Goal: Check status: Check status

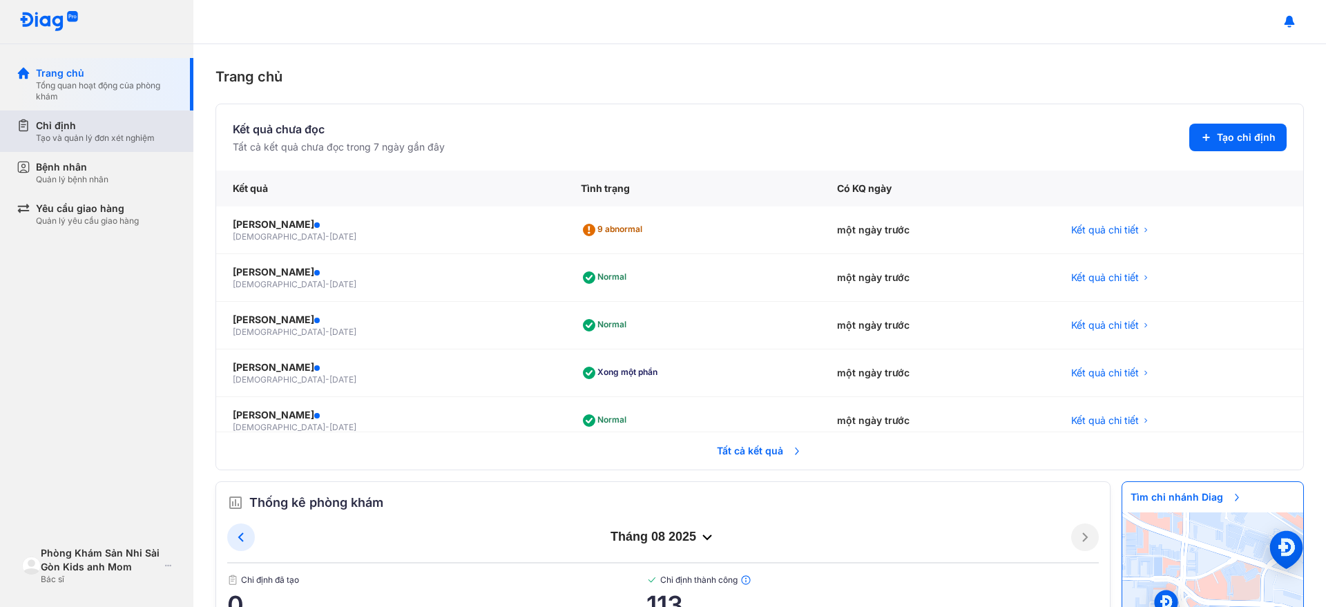
click at [130, 139] on div "Tạo và quản lý đơn xét nghiệm" at bounding box center [95, 138] width 119 height 11
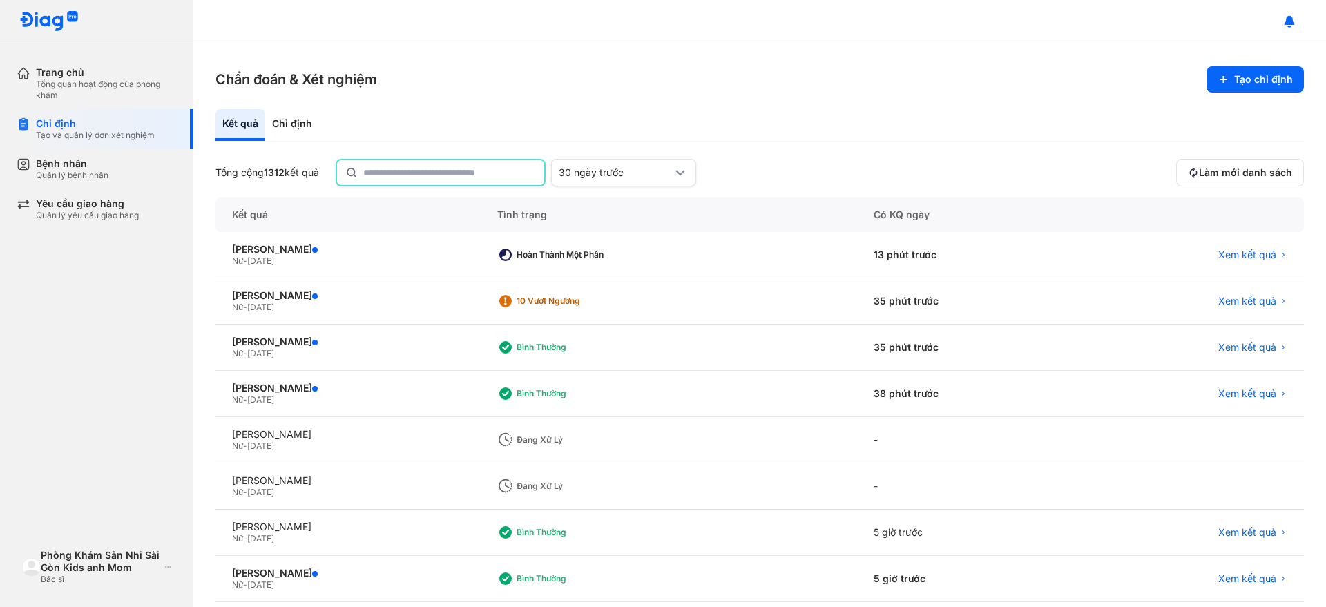
click at [389, 171] on input "text" at bounding box center [449, 172] width 173 height 25
type input "**********"
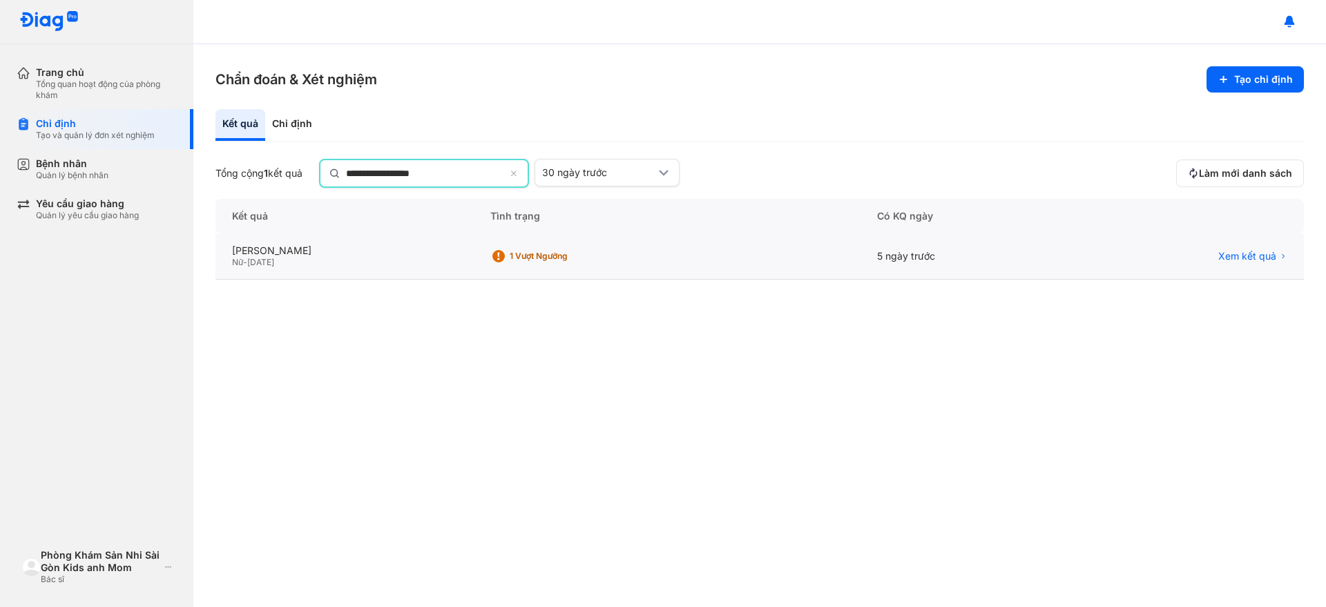
click at [474, 240] on div "NGUYỄN HUYỀN THANH Nữ - 15/04/2000" at bounding box center [667, 256] width 387 height 46
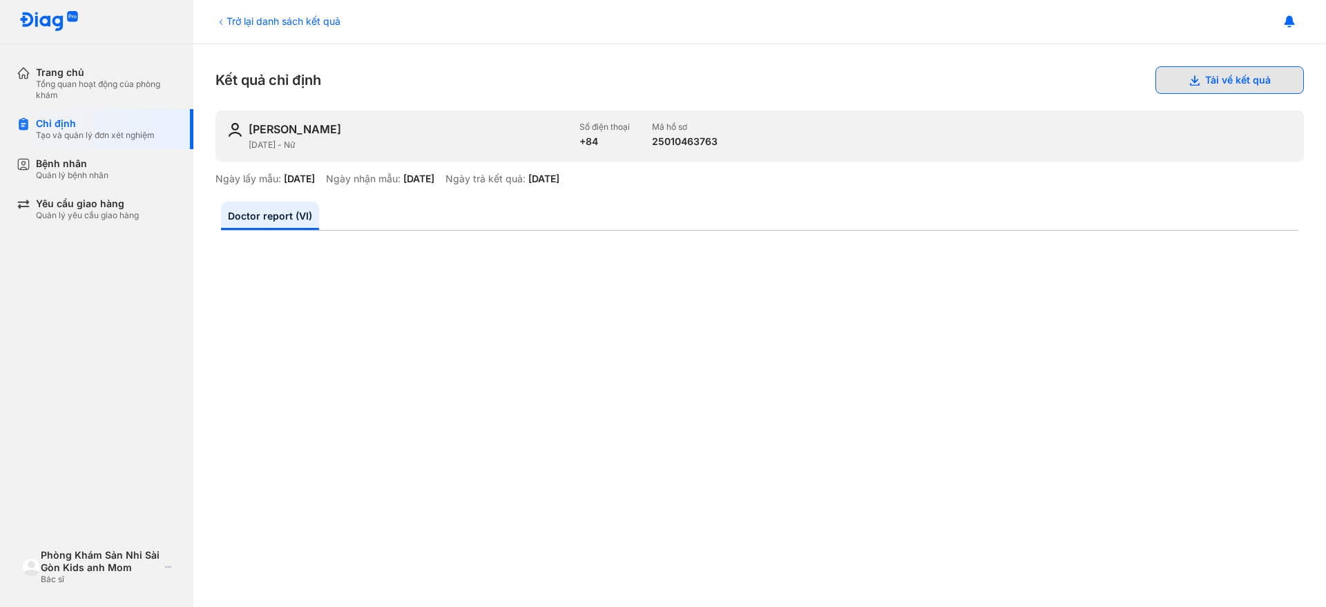
click at [1194, 90] on button "Tải về kết quả" at bounding box center [1229, 80] width 148 height 28
click at [99, 115] on div "Chỉ định Tạo và quản lý đơn xét nghiệm" at bounding box center [105, 129] width 177 height 40
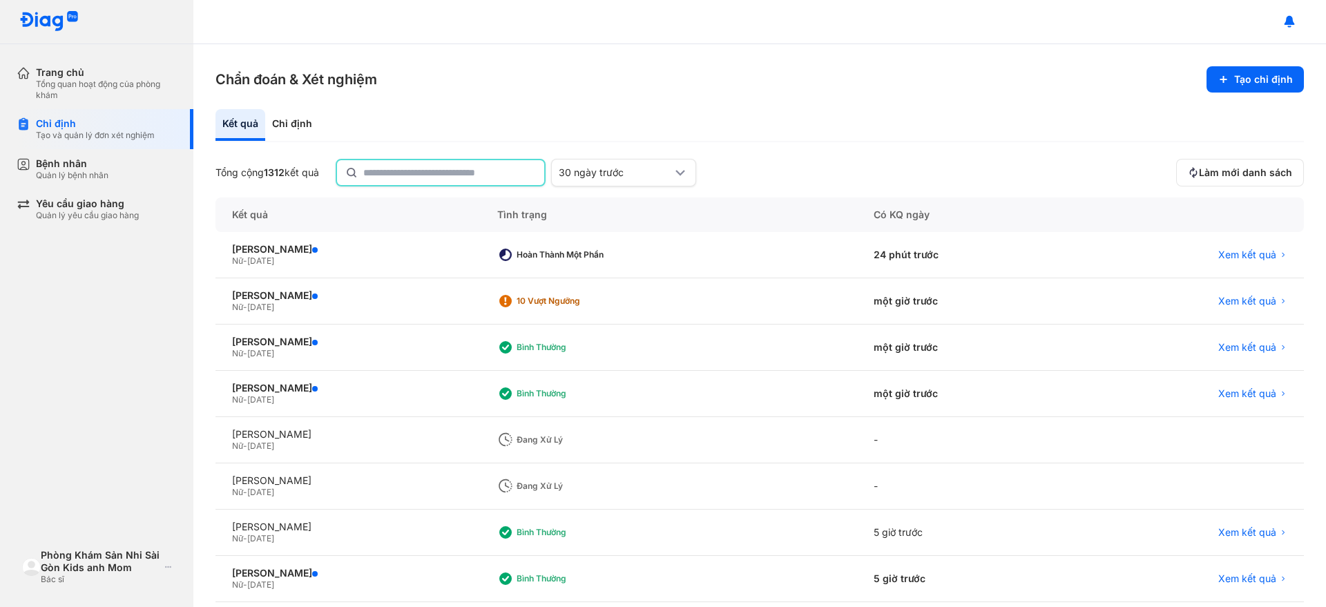
click at [372, 175] on input "text" at bounding box center [449, 172] width 173 height 25
type input "*******"
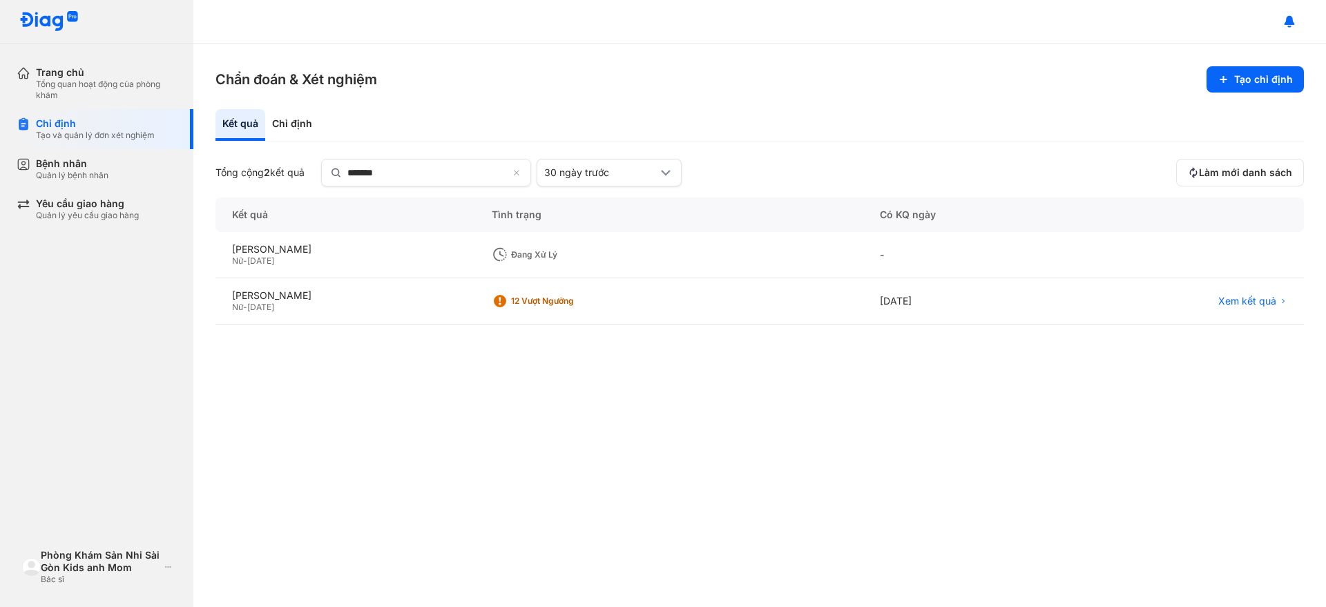
click at [296, 259] on div "Nữ - [DATE]" at bounding box center [345, 260] width 226 height 11
click at [301, 251] on div "[PERSON_NAME]" at bounding box center [345, 249] width 226 height 12
click at [604, 254] on div "Đang xử lý" at bounding box center [566, 254] width 110 height 11
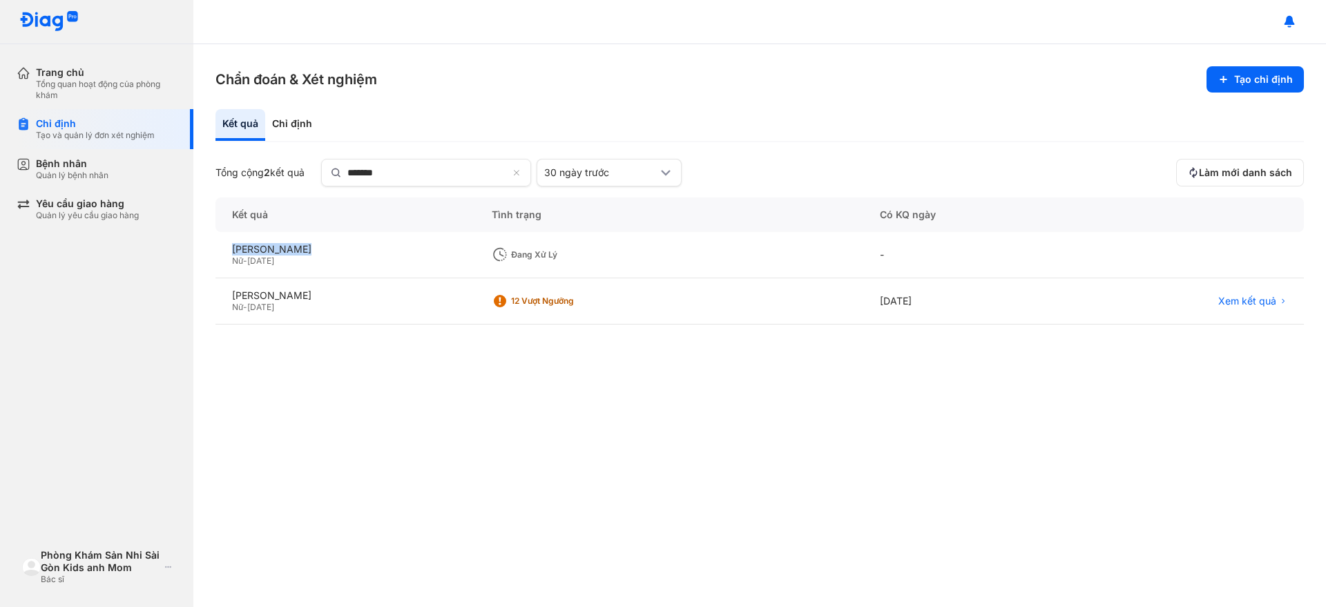
click at [603, 254] on div "Đang xử lý" at bounding box center [566, 254] width 110 height 11
drag, startPoint x: 601, startPoint y: 255, endPoint x: 588, endPoint y: 258, distance: 14.1
click at [594, 258] on div "Đang xử lý" at bounding box center [566, 254] width 110 height 11
click at [246, 254] on div "[PERSON_NAME]" at bounding box center [345, 249] width 226 height 12
click at [307, 248] on div "[PERSON_NAME]" at bounding box center [345, 249] width 226 height 12
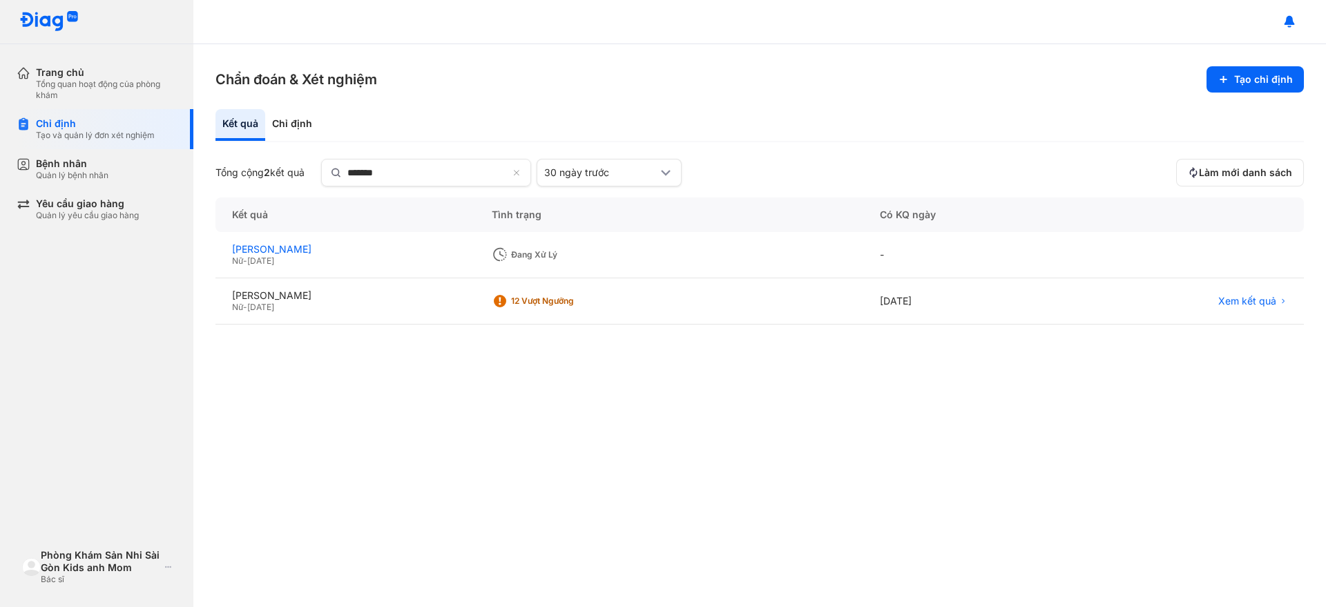
click at [307, 248] on div "[PERSON_NAME]" at bounding box center [345, 249] width 226 height 12
click at [904, 252] on div "-" at bounding box center [965, 255] width 205 height 46
drag, startPoint x: 904, startPoint y: 252, endPoint x: 586, endPoint y: 267, distance: 317.9
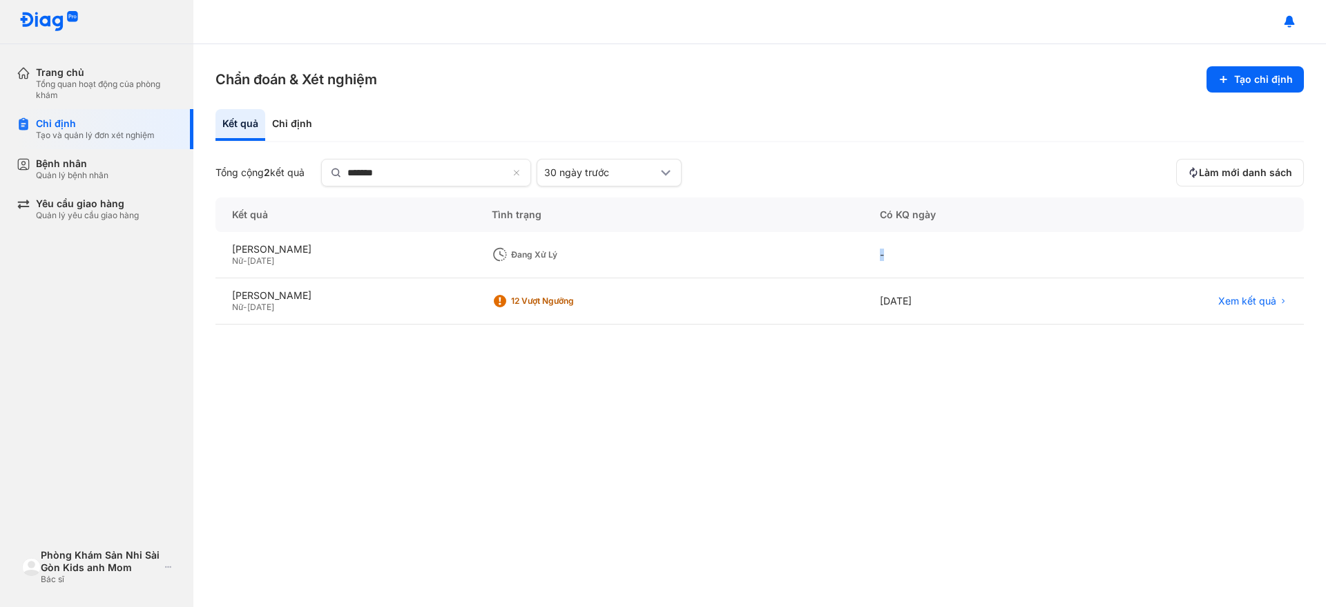
click at [853, 257] on div "[PERSON_NAME] ĐÀO Nữ - [DATE] Đang xử lý -" at bounding box center [759, 255] width 1088 height 46
click at [538, 258] on div "Đang xử lý" at bounding box center [669, 255] width 388 height 46
drag, startPoint x: 539, startPoint y: 257, endPoint x: 478, endPoint y: 260, distance: 60.1
click at [536, 257] on div "Đang xử lý" at bounding box center [669, 255] width 388 height 46
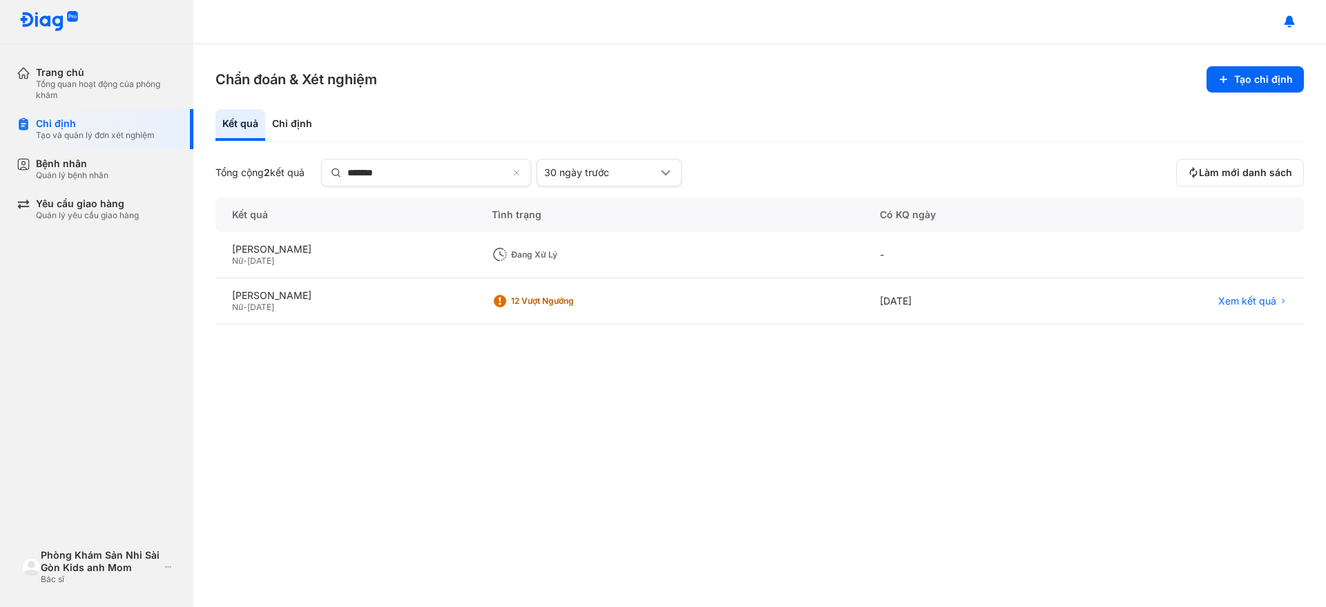
click at [246, 258] on span "-" at bounding box center [245, 260] width 4 height 10
click at [97, 92] on div "Tổng quan hoạt động của phòng khám" at bounding box center [106, 90] width 141 height 22
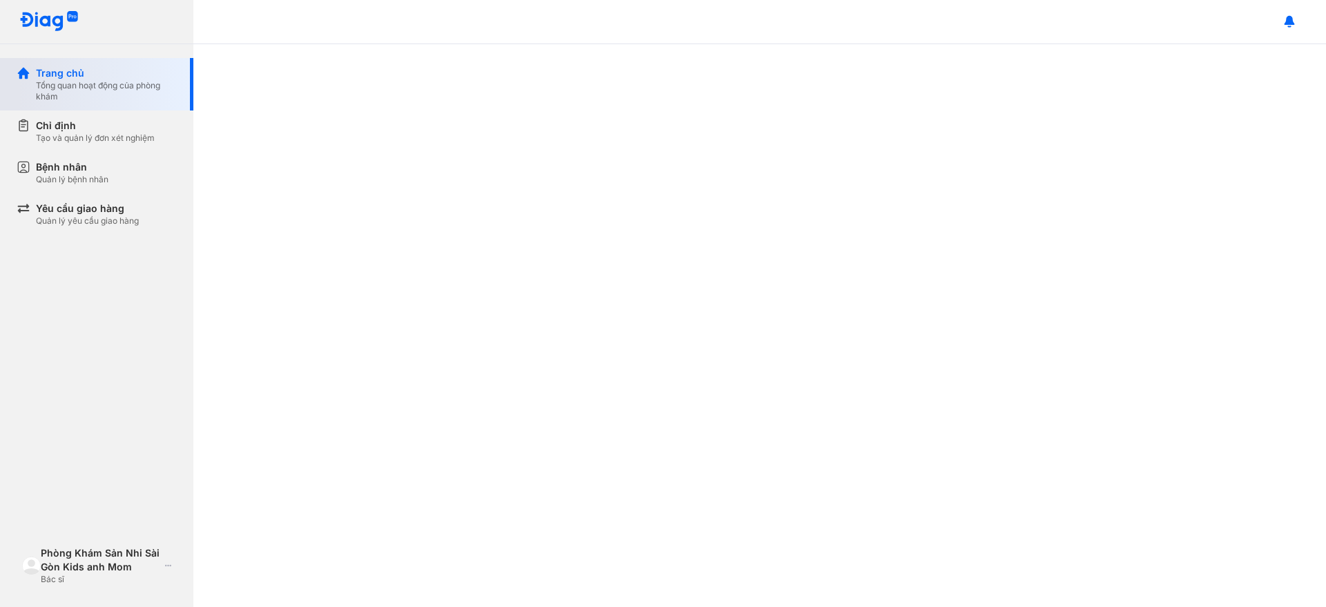
click at [97, 92] on div "Tổng quan hoạt động của phòng khám" at bounding box center [106, 91] width 141 height 22
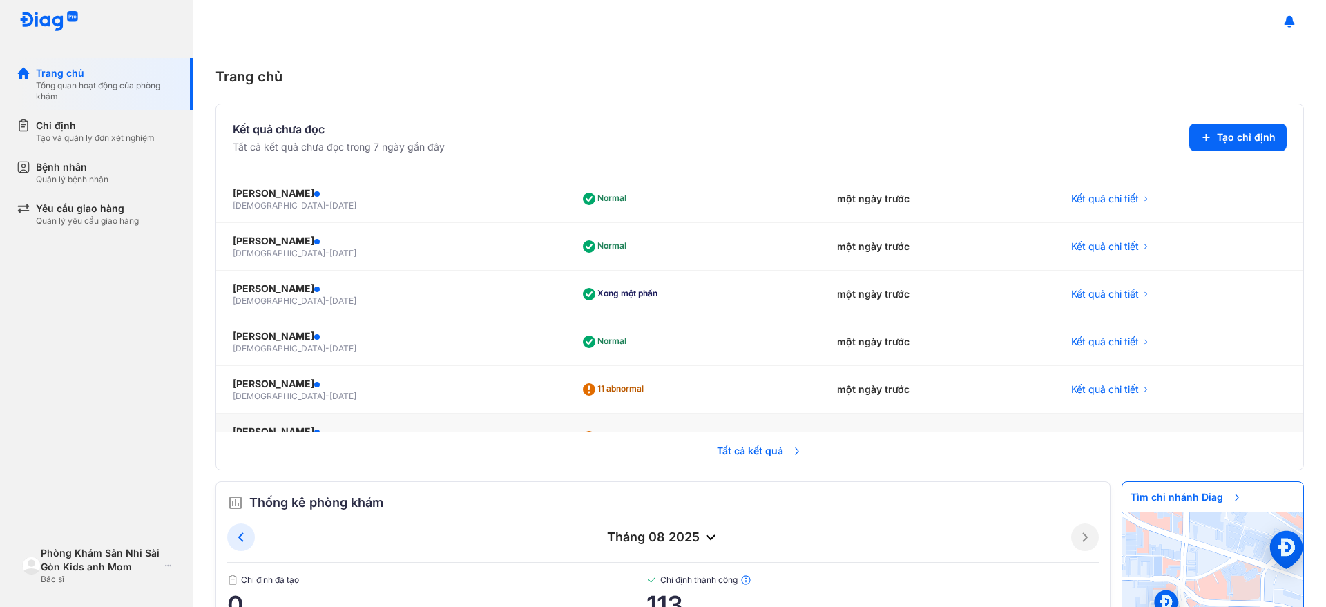
scroll to position [155, 0]
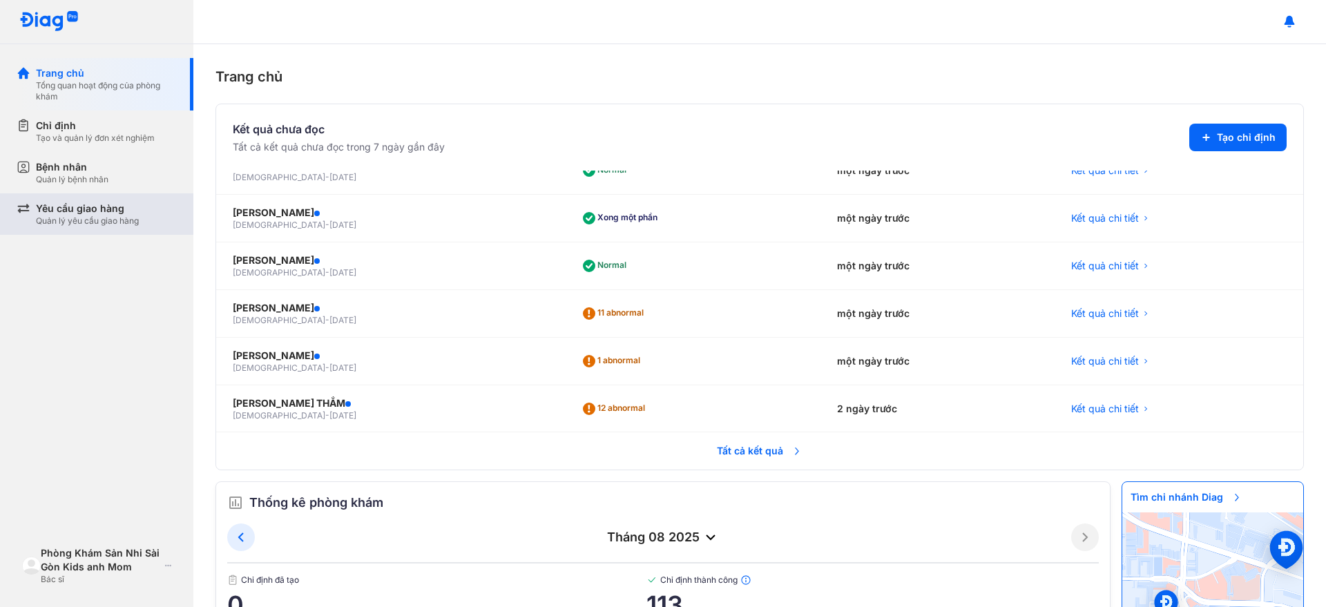
click at [144, 218] on div "Yêu cầu giao hàng Quản lý yêu cầu giao hàng" at bounding box center [106, 214] width 141 height 25
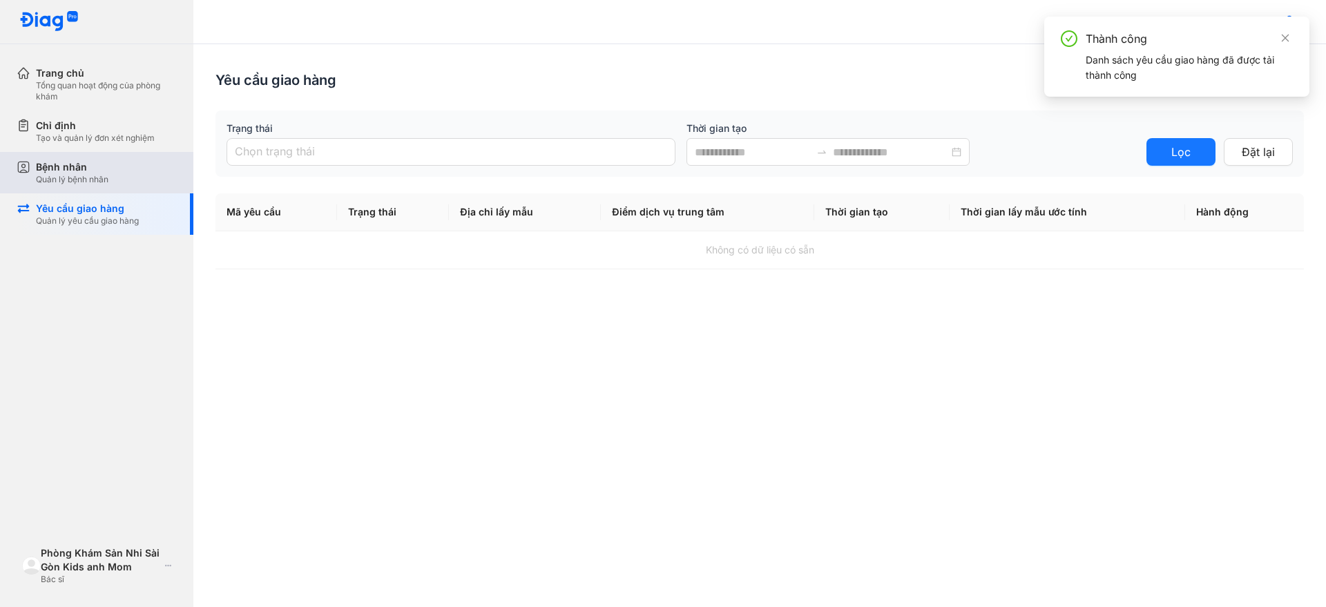
click at [141, 191] on div "Bệnh nhân Quản lý bệnh nhân" at bounding box center [105, 172] width 177 height 41
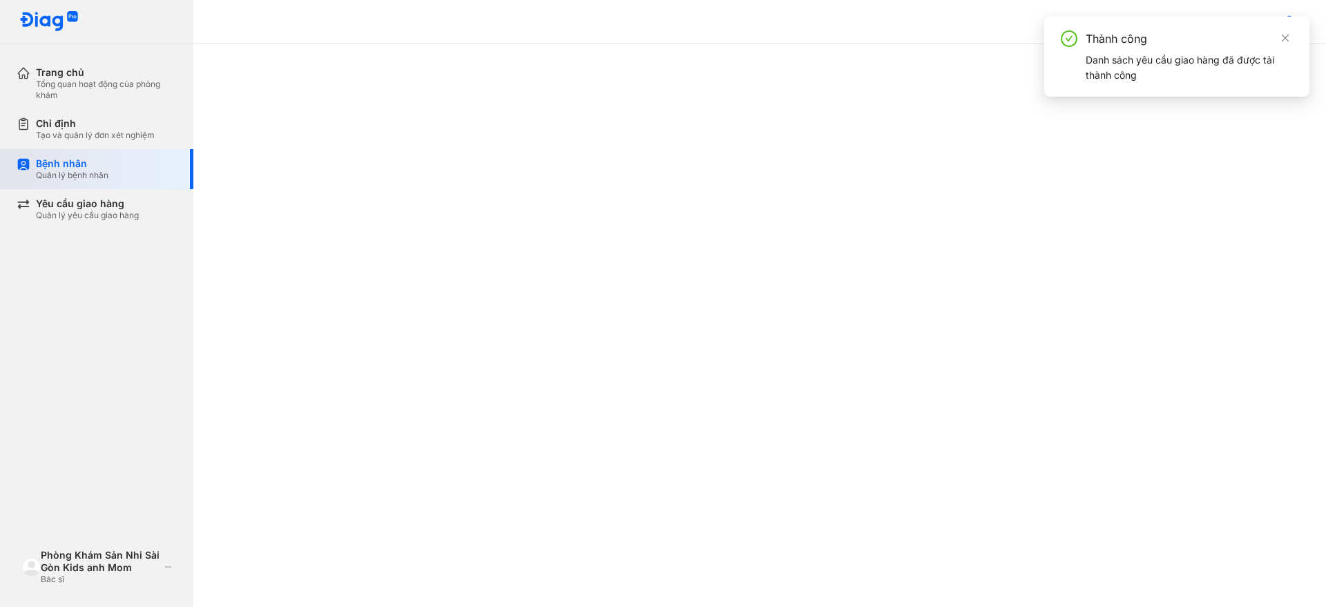
click at [141, 191] on div "Yêu cầu giao hàng Quản lý yêu cầu giao hàng" at bounding box center [105, 209] width 177 height 40
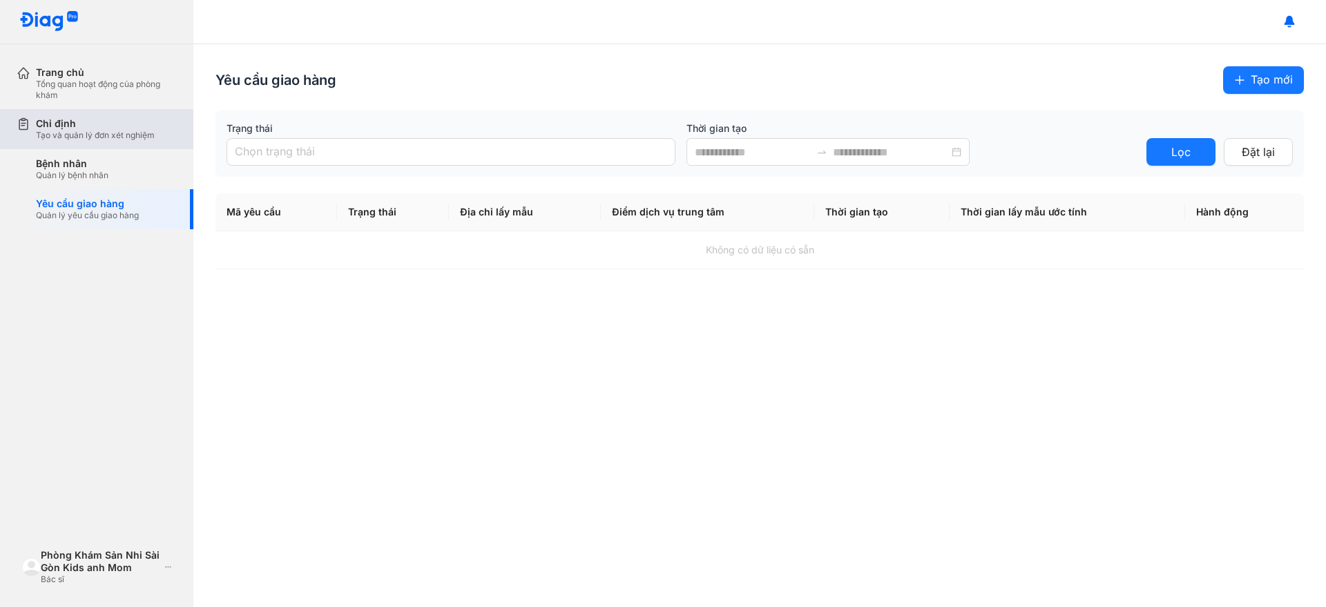
click at [101, 124] on div "Chỉ định" at bounding box center [95, 123] width 119 height 12
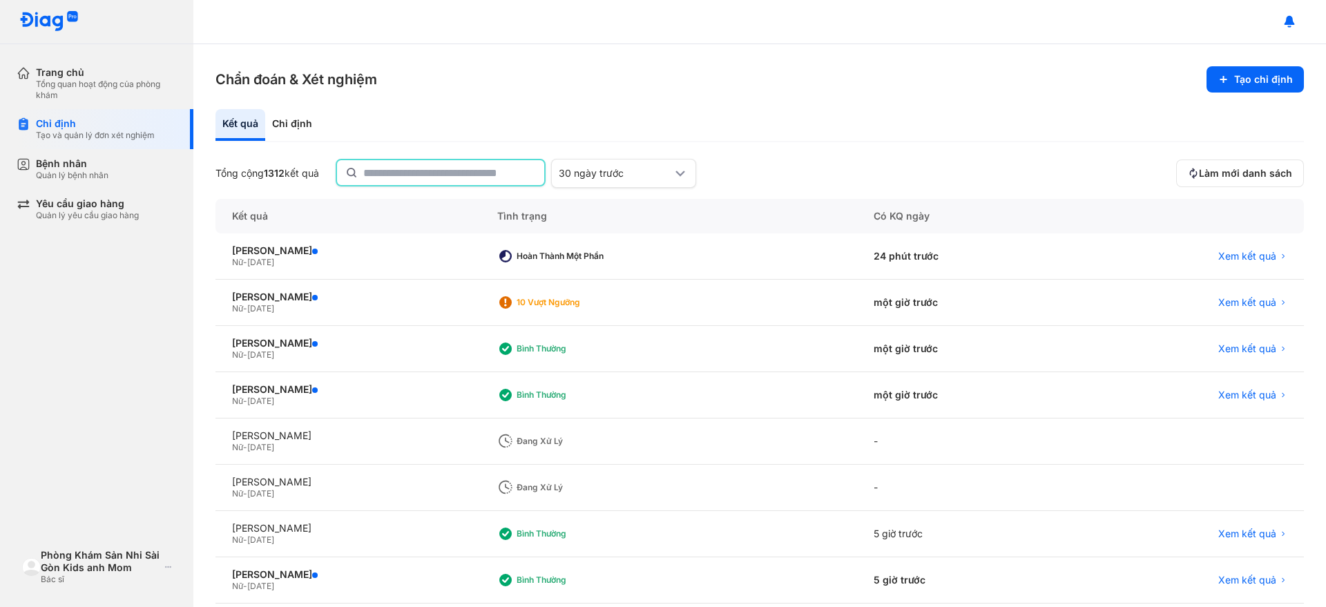
click at [371, 174] on input "text" at bounding box center [449, 172] width 173 height 25
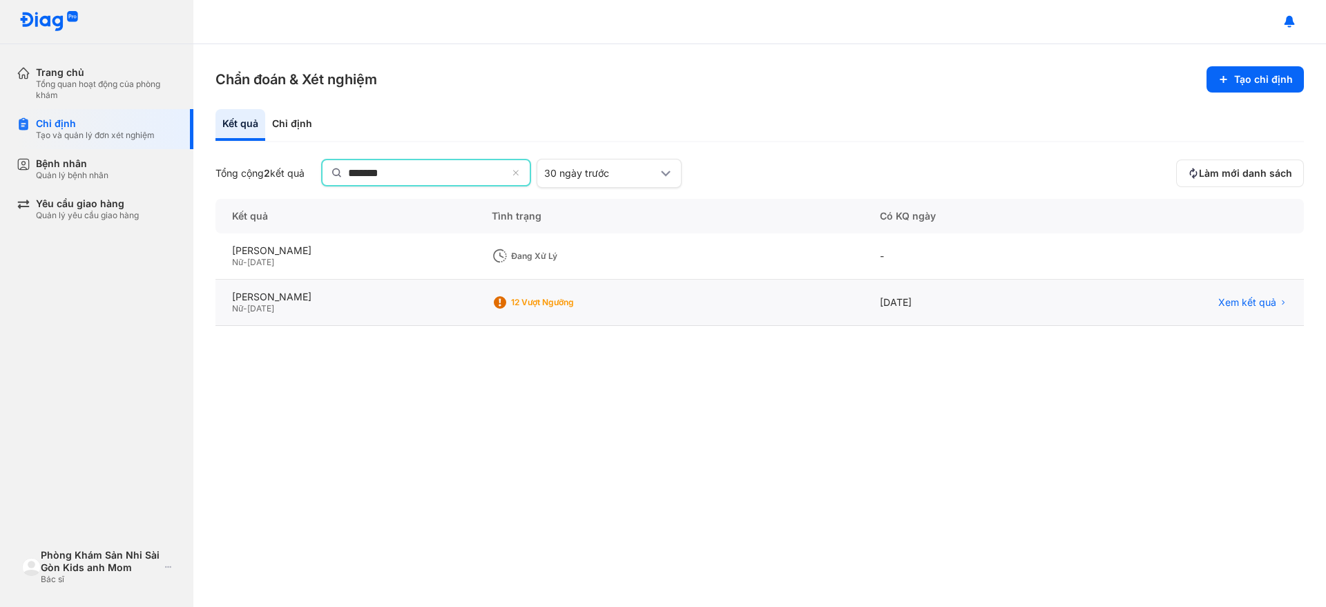
type input "*******"
click at [555, 292] on div "12 Vượt ngưỡng" at bounding box center [559, 302] width 135 height 21
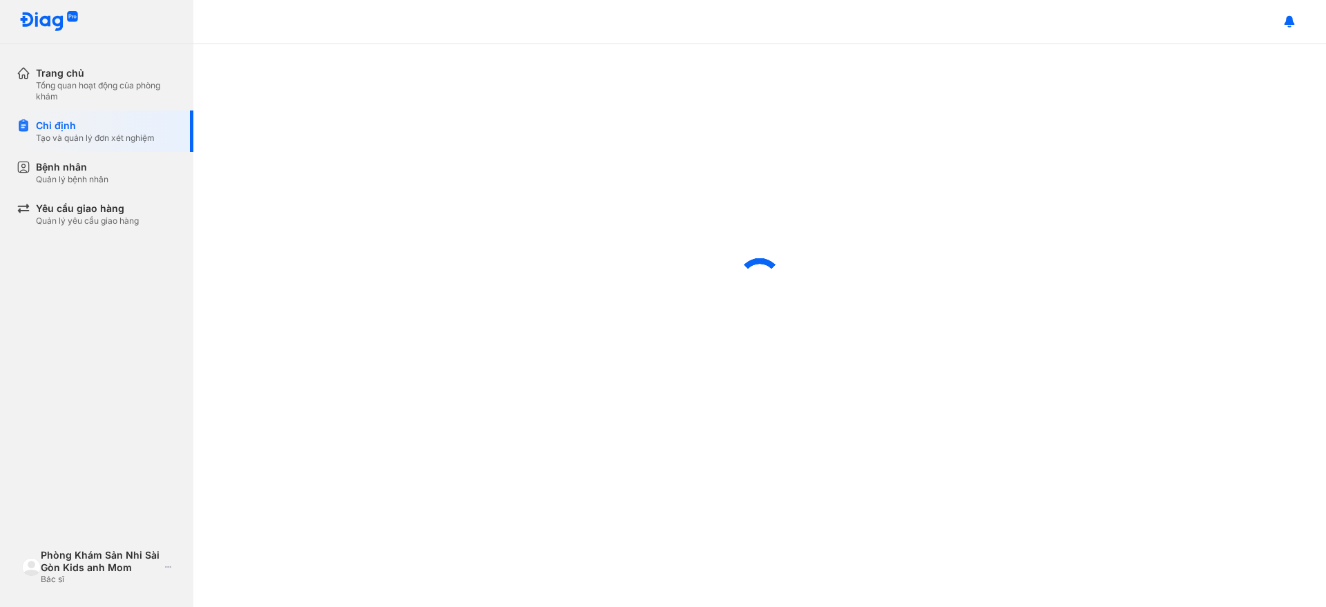
click at [529, 246] on div at bounding box center [759, 280] width 1132 height 472
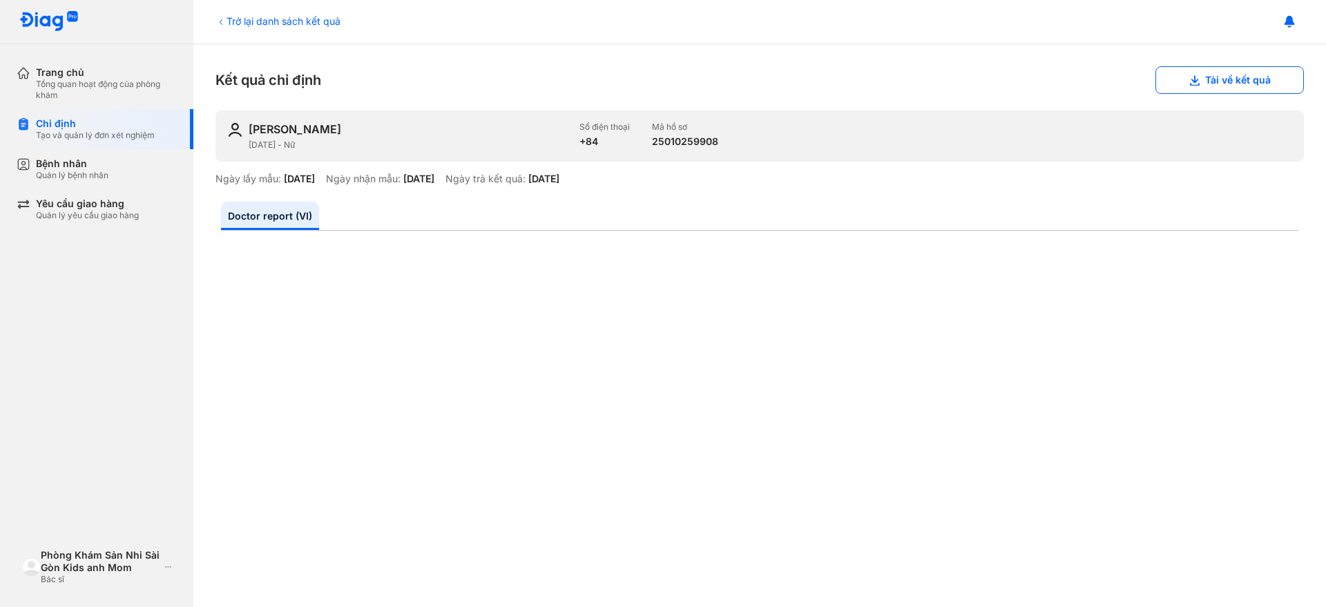
click at [221, 21] on icon at bounding box center [221, 22] width 3 height 6
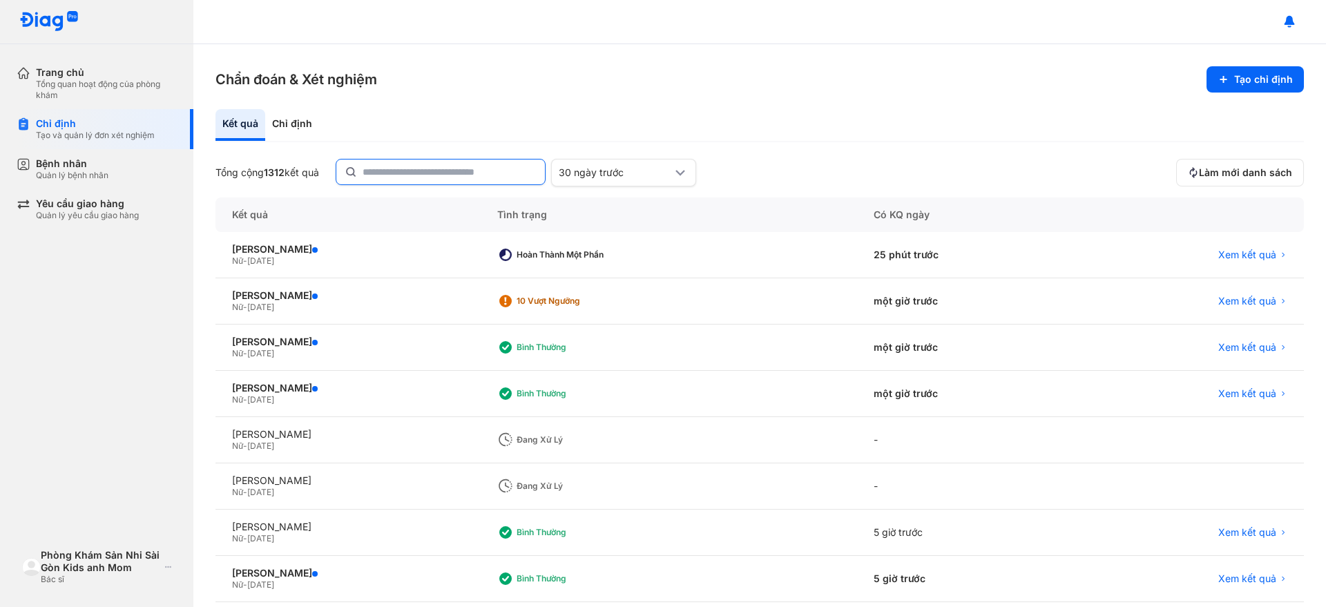
click at [404, 177] on input "text" at bounding box center [449, 171] width 174 height 25
type input "*"
type input "***"
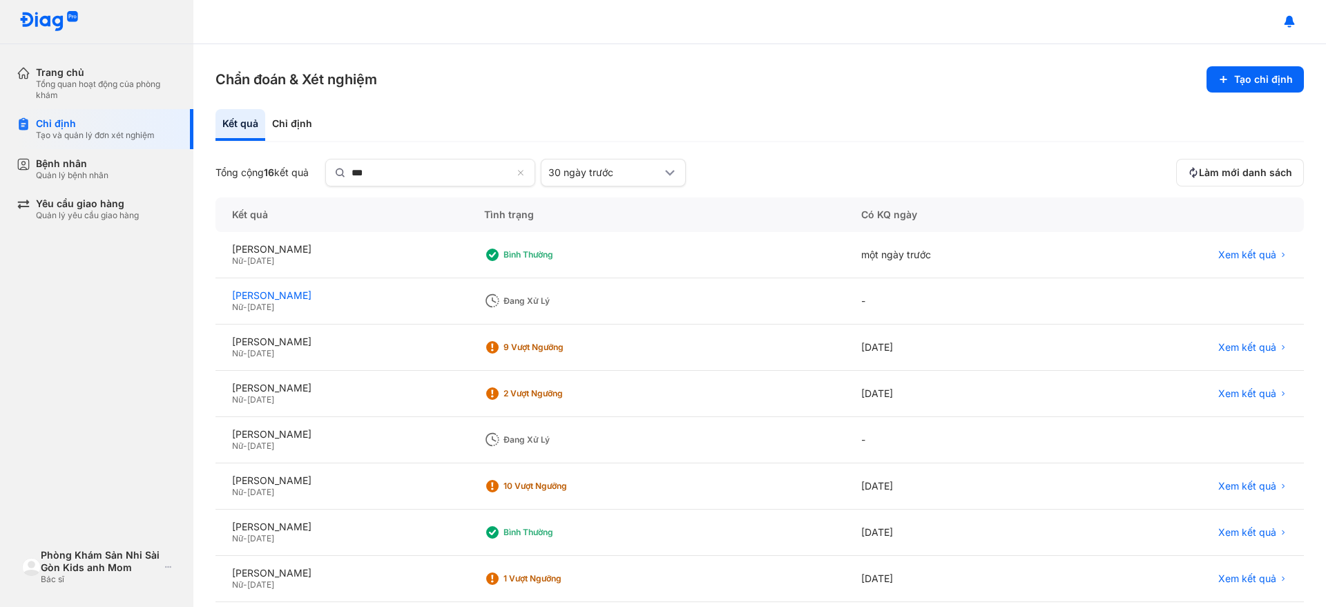
click at [298, 296] on div "[PERSON_NAME]" at bounding box center [341, 295] width 219 height 12
click at [253, 308] on span "[DATE]" at bounding box center [260, 307] width 27 height 10
click at [255, 308] on span "[DATE]" at bounding box center [260, 307] width 27 height 10
click at [891, 300] on div "-" at bounding box center [959, 301] width 231 height 46
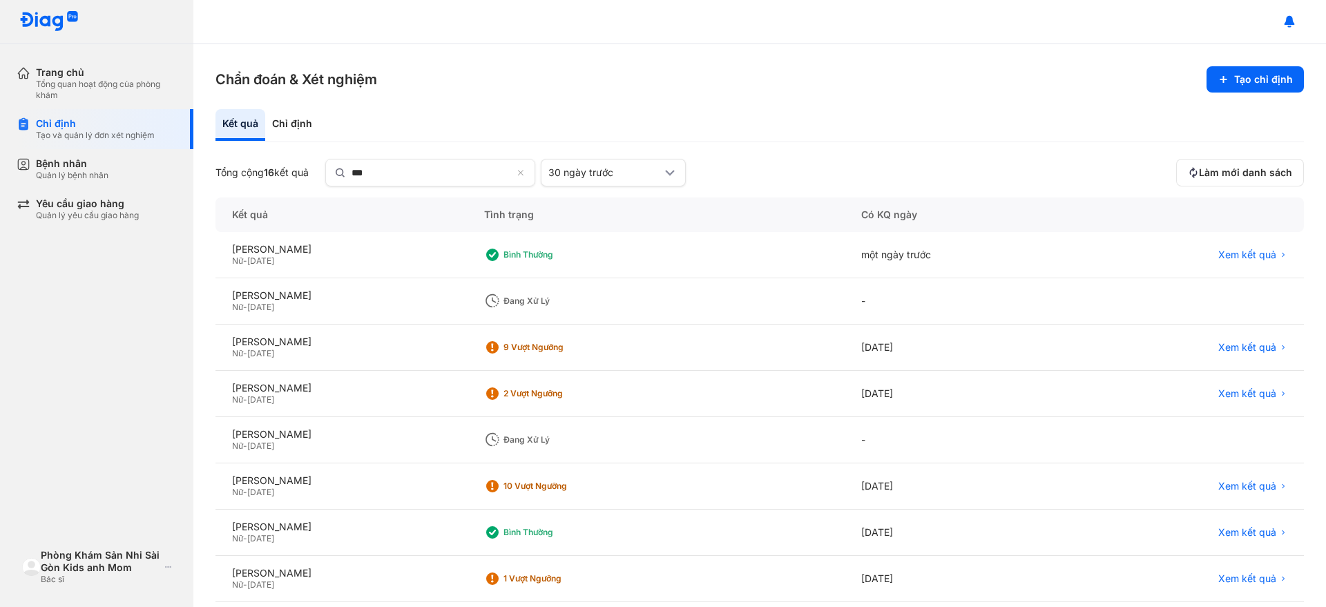
click at [891, 300] on div "-" at bounding box center [959, 301] width 231 height 46
click at [501, 300] on icon at bounding box center [492, 301] width 17 height 17
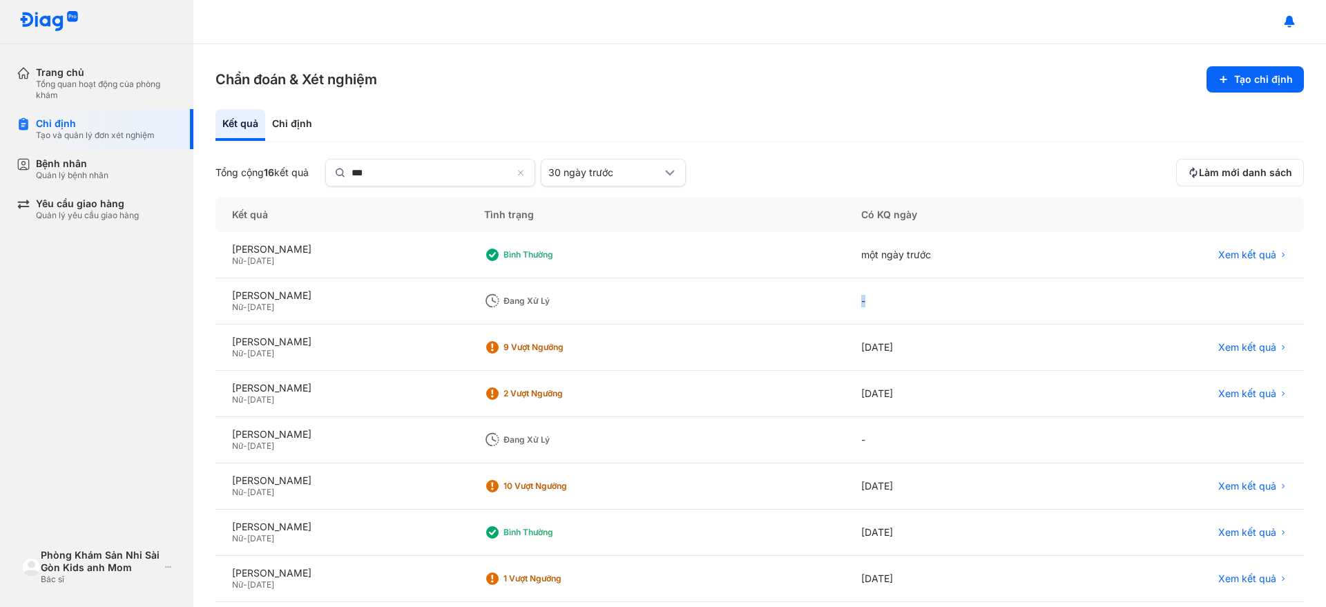
drag, startPoint x: 552, startPoint y: 300, endPoint x: 465, endPoint y: 315, distance: 88.2
click at [501, 302] on icon at bounding box center [492, 301] width 17 height 17
click at [274, 304] on span "[DATE]" at bounding box center [260, 307] width 27 height 10
click at [308, 303] on div "Nữ - [DATE]" at bounding box center [341, 307] width 219 height 11
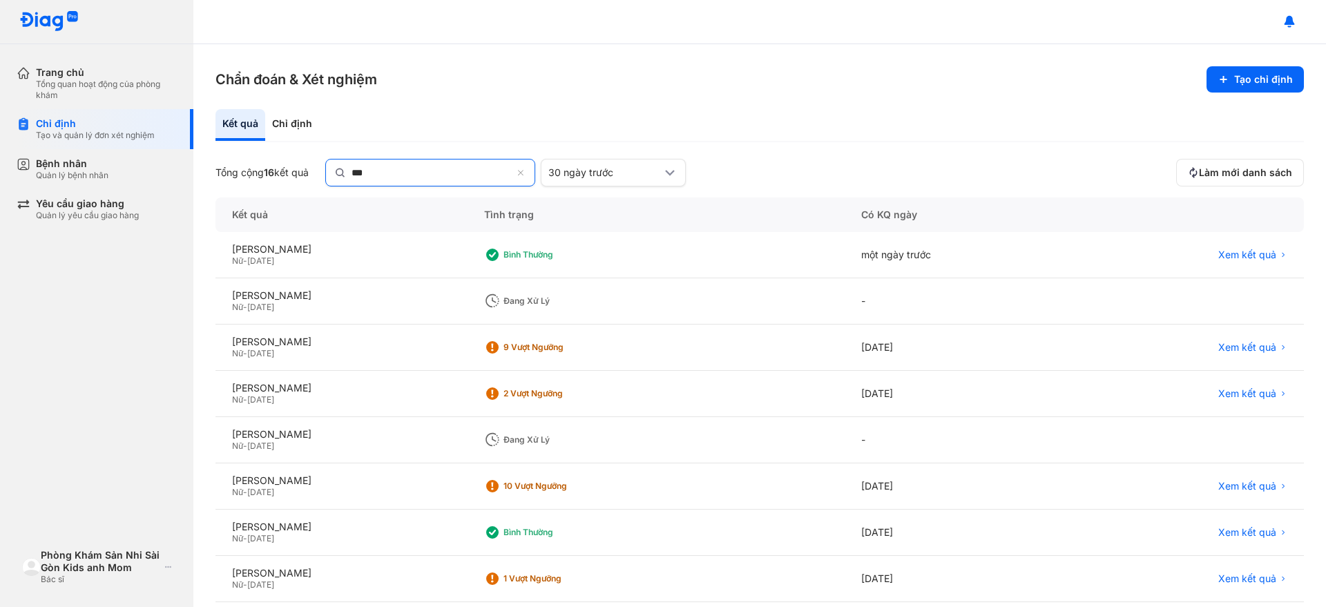
click at [523, 172] on icon at bounding box center [521, 173] width 9 height 11
click at [512, 172] on input "***" at bounding box center [431, 171] width 160 height 25
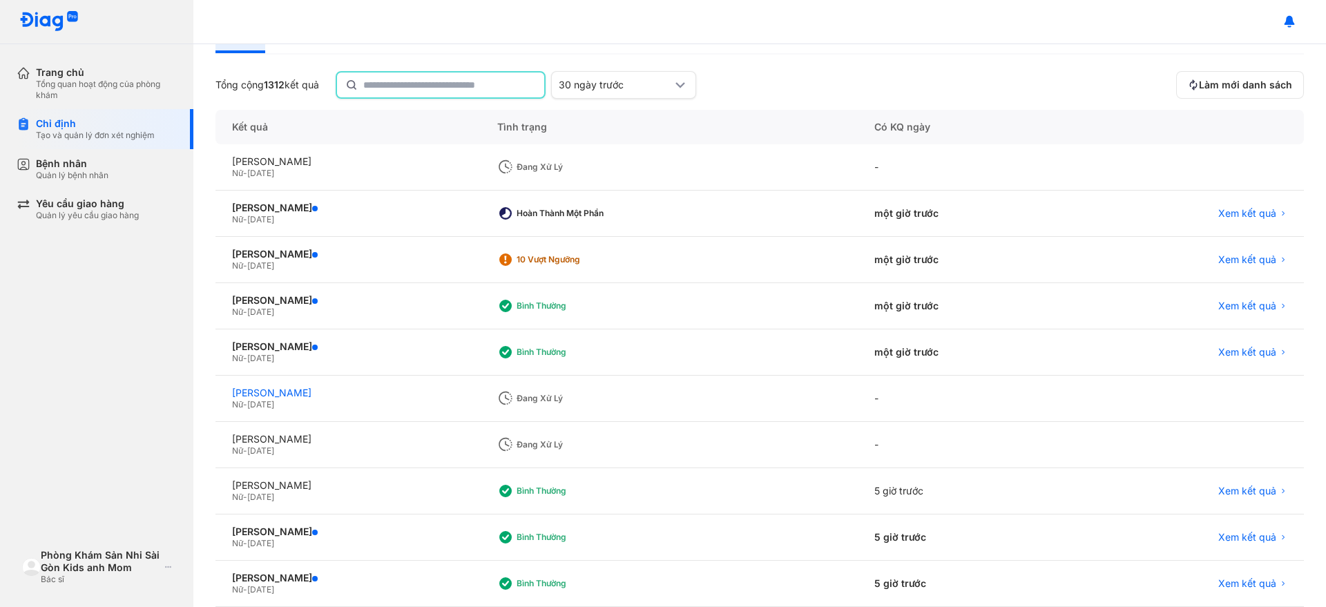
scroll to position [159, 0]
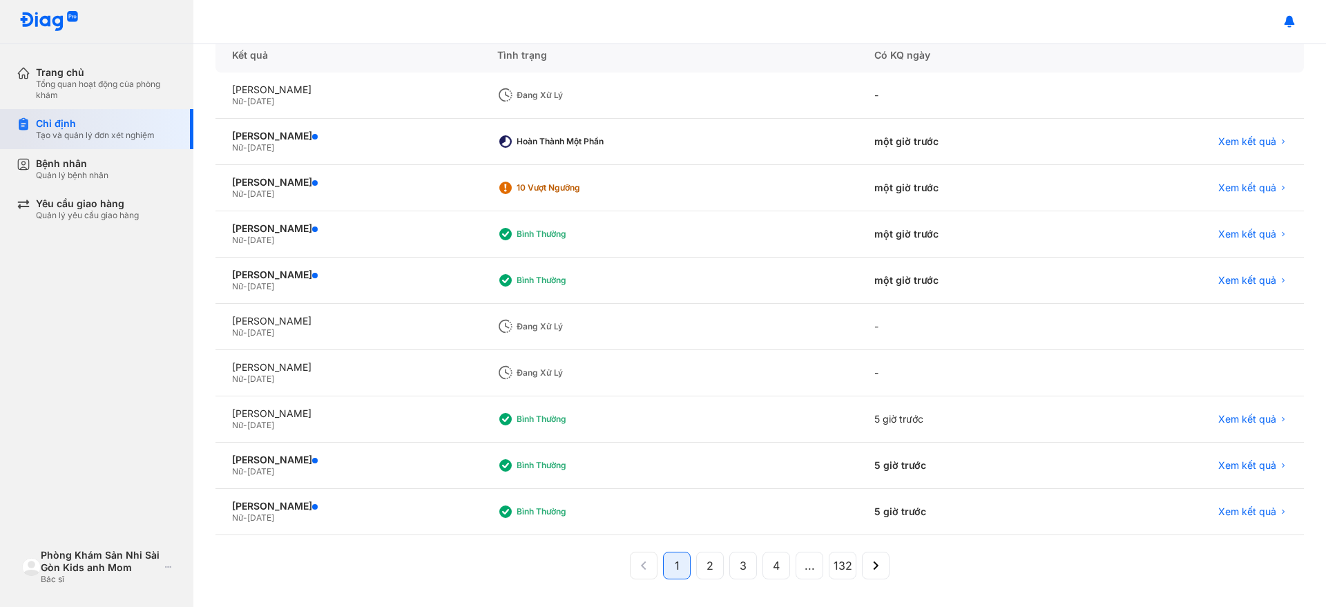
click at [95, 116] on div "Chỉ định Tạo và quản lý đơn xét nghiệm" at bounding box center [105, 129] width 177 height 40
